Goal: Information Seeking & Learning: Learn about a topic

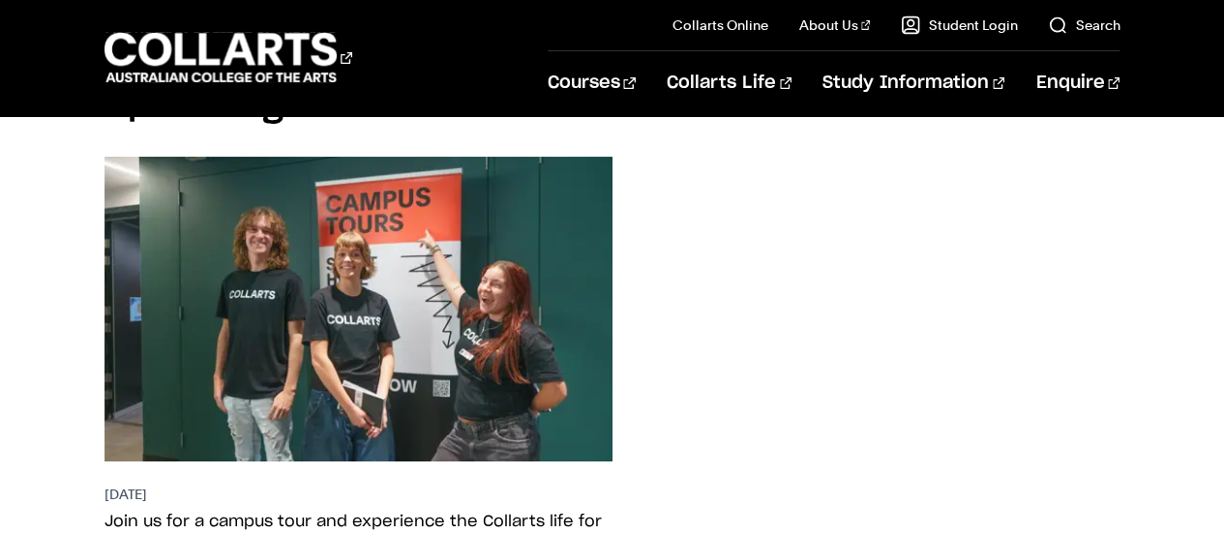
scroll to position [3564, 0]
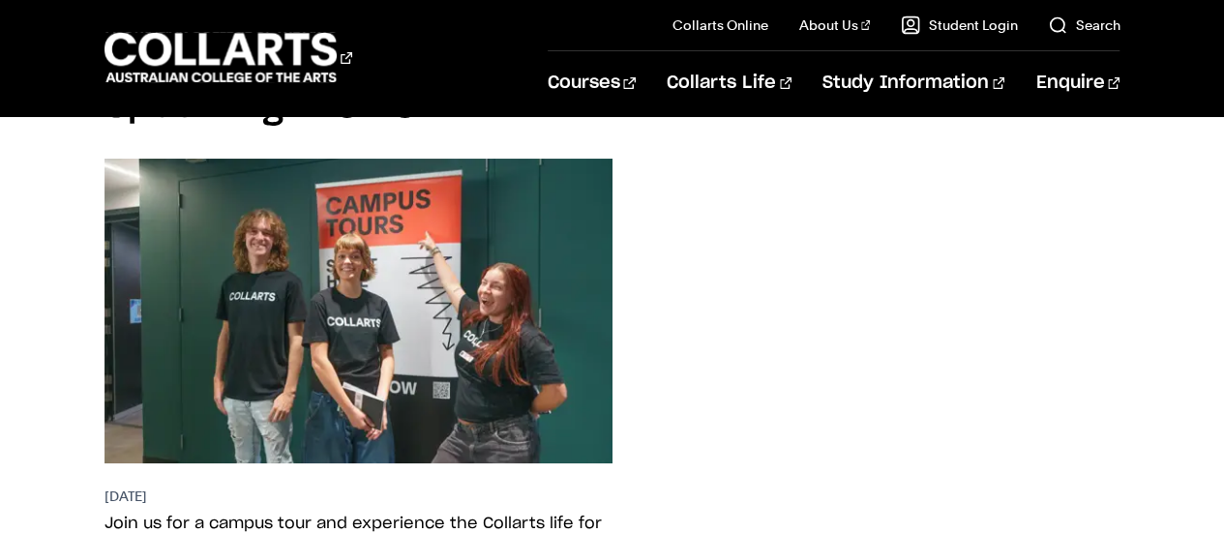
drag, startPoint x: 59, startPoint y: 222, endPoint x: 74, endPoint y: 26, distance: 196.0
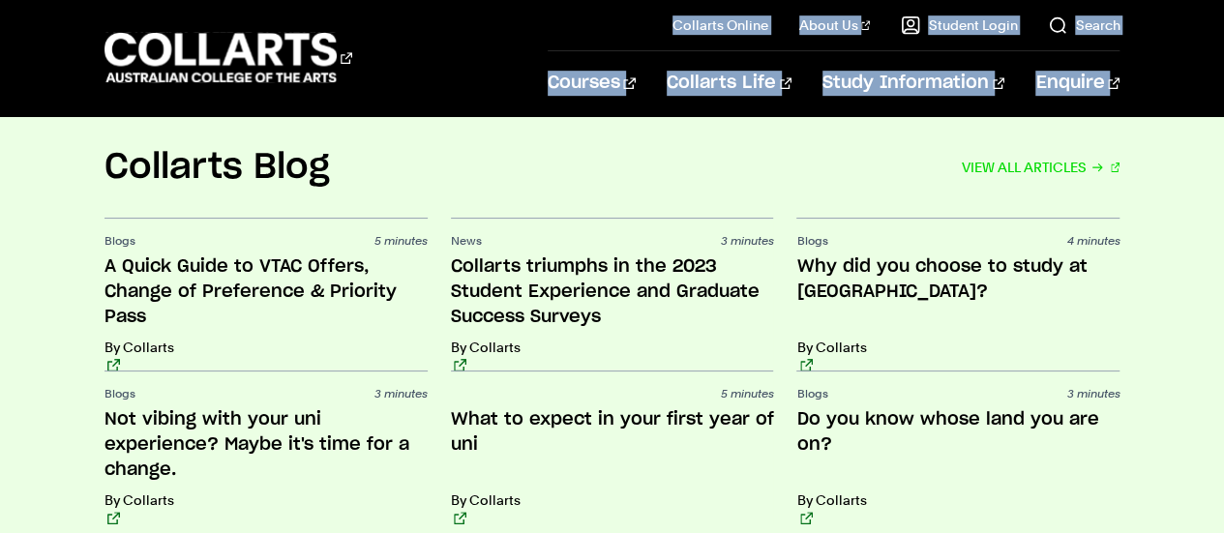
scroll to position [4178, 0]
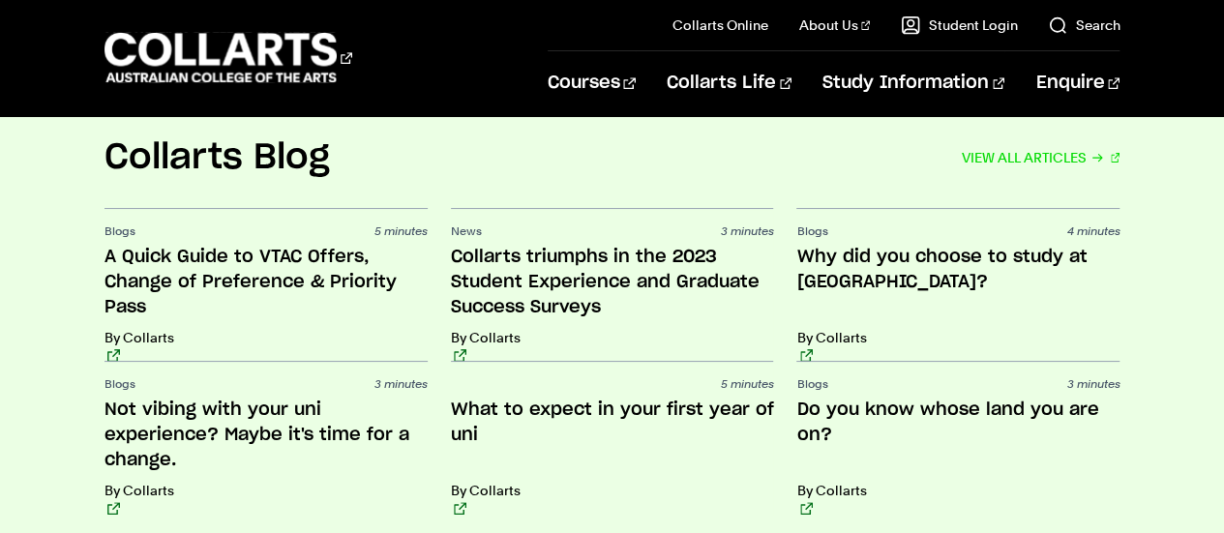
click at [45, 392] on div "Collarts Blog VIEW ALL ARTICLES Blogs 5 minutes A Quick Guide to VTAC Offers, C…" at bounding box center [612, 325] width 1224 height 379
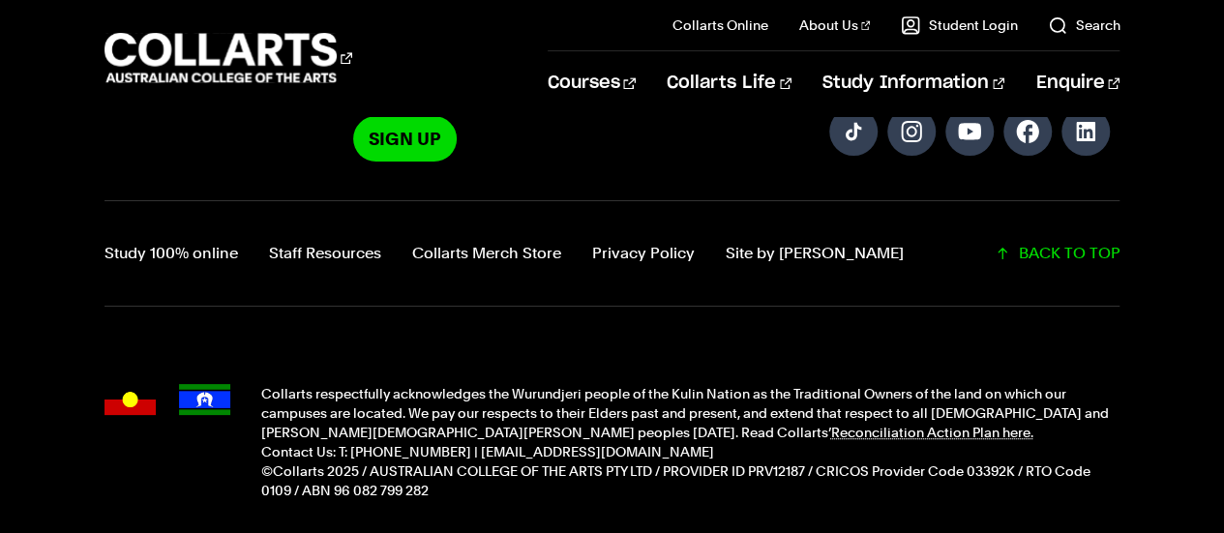
scroll to position [4933, 0]
click at [198, 239] on link "Study 100% online" at bounding box center [171, 252] width 134 height 27
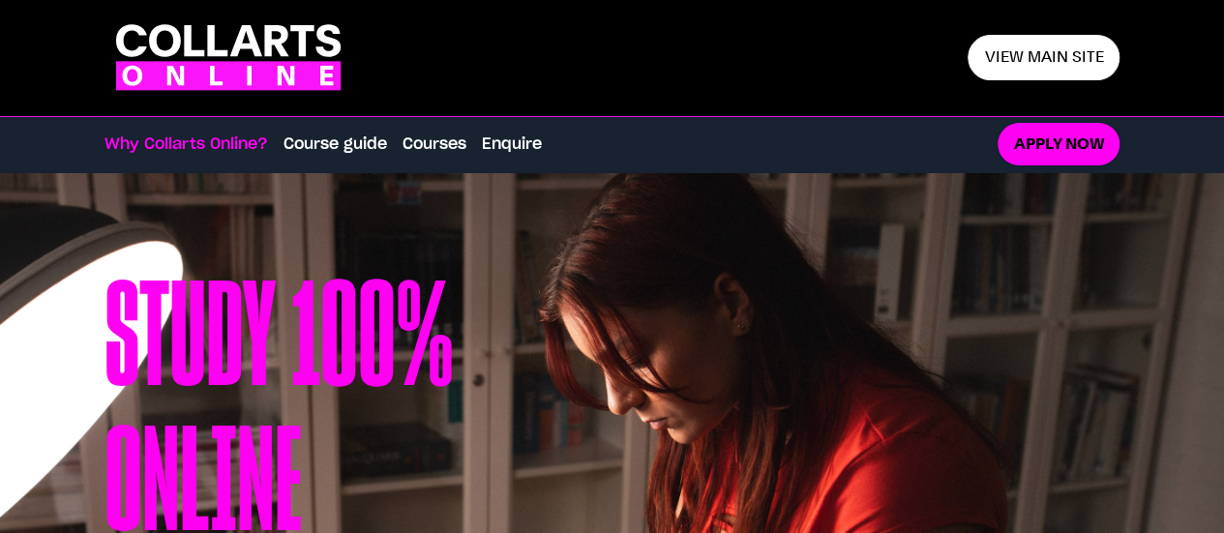
click at [271, 56] on icon ".cls-1 { fill: #fa14fa; } .cls-1, .cls-2 { stroke-width: 0px; } .cls-2 { fill: …" at bounding box center [228, 57] width 248 height 84
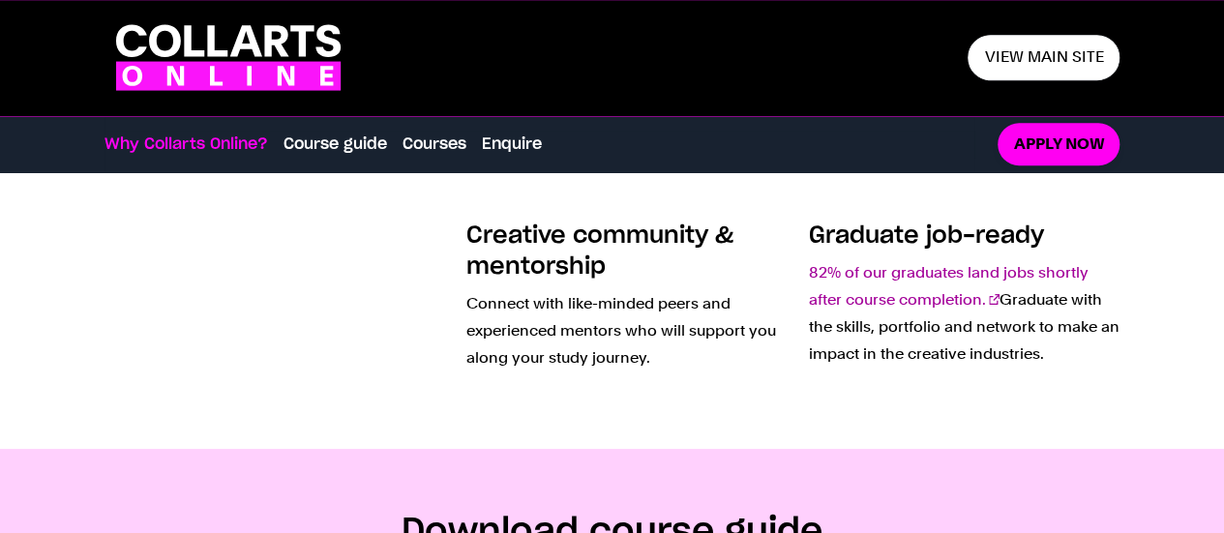
scroll to position [826, 0]
click at [892, 272] on link "82% of our graduates land jobs shortly after course completion." at bounding box center [949, 286] width 280 height 45
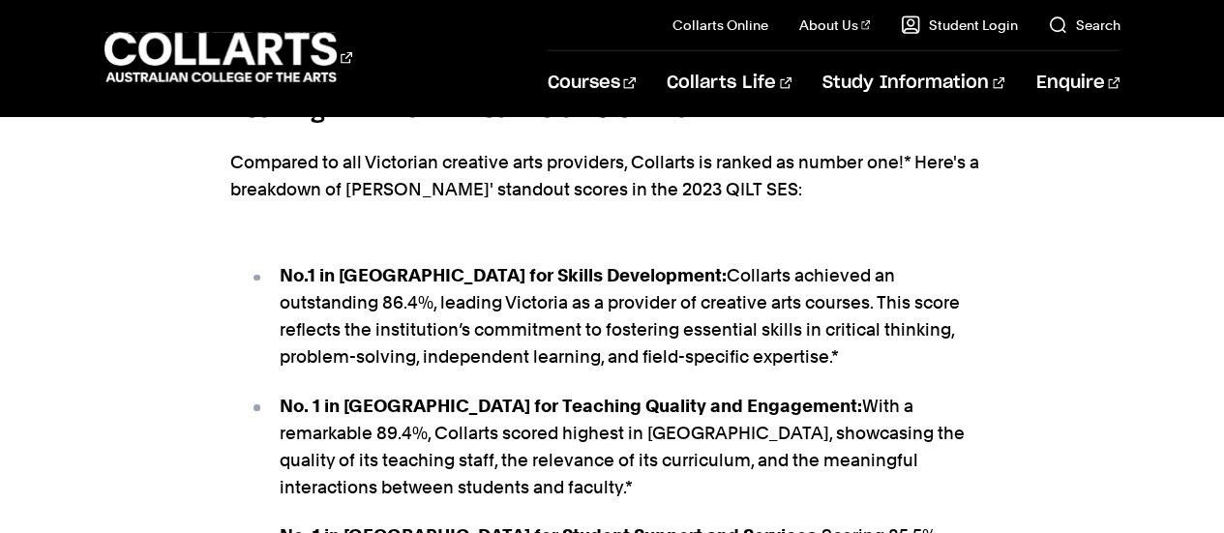
scroll to position [2472, 0]
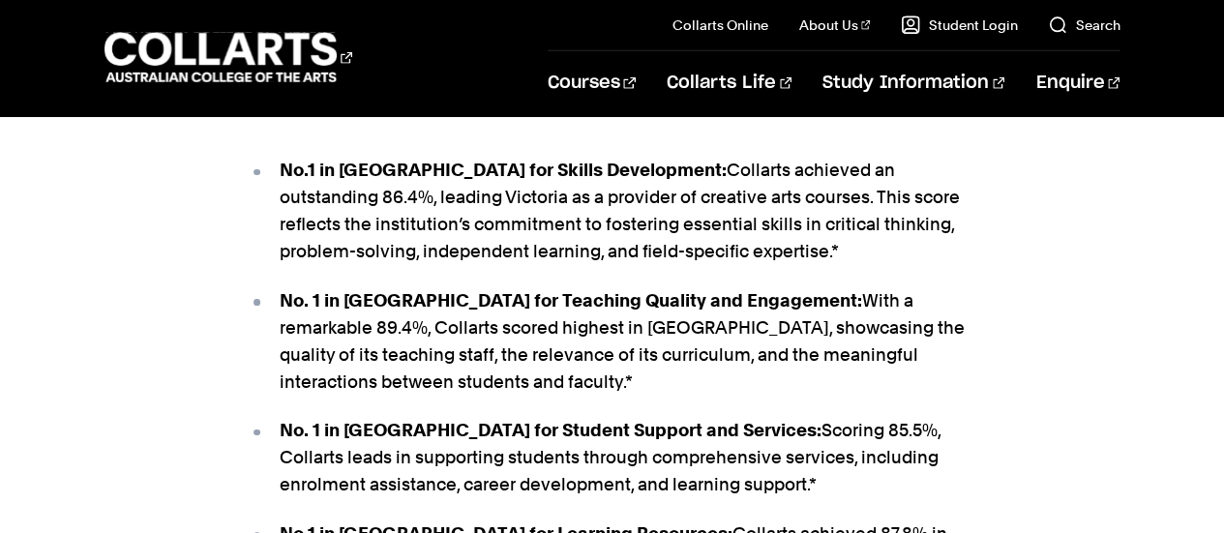
click at [1111, 301] on div "Leading Victoria in creative arts education Compared to all Victorian creative …" at bounding box center [612, 448] width 1224 height 984
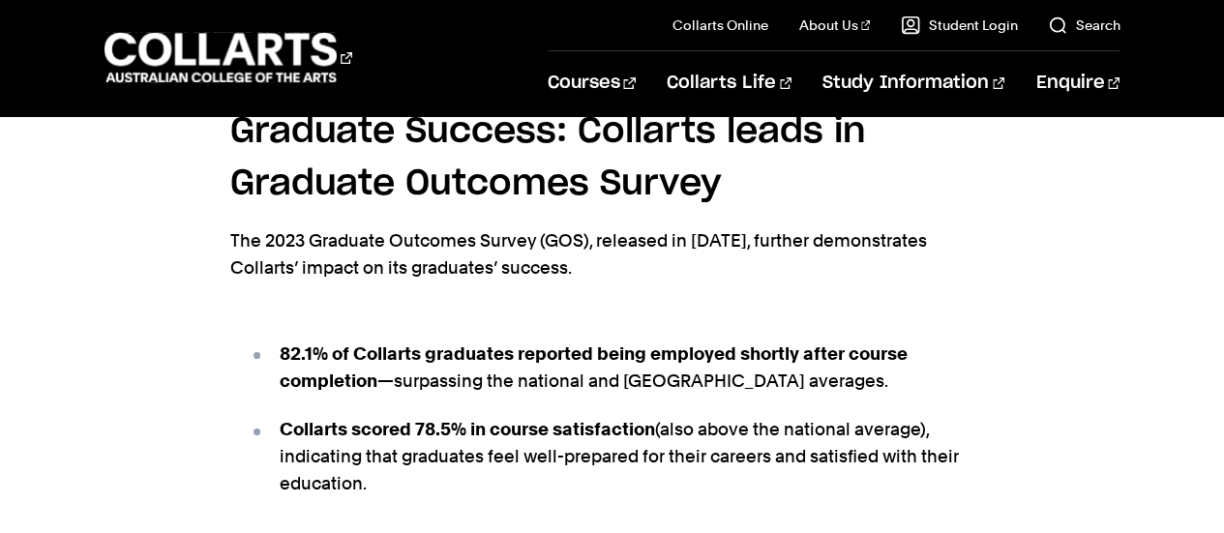
scroll to position [4007, 0]
